Goal: Find specific page/section: Find specific page/section

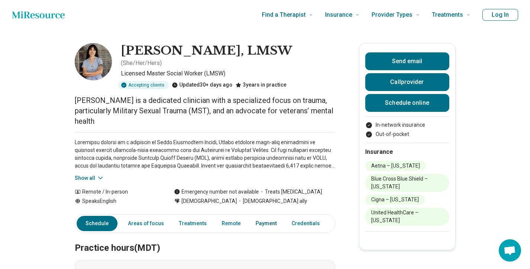
click at [252, 216] on link "Payment" at bounding box center [266, 223] width 30 height 15
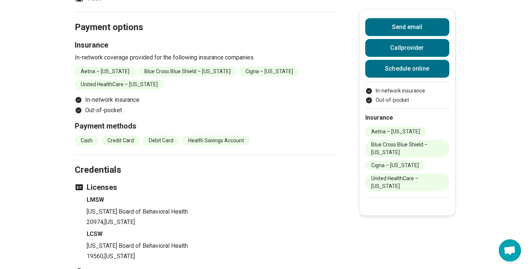
scroll to position [555, 0]
